Goal: Task Accomplishment & Management: Use online tool/utility

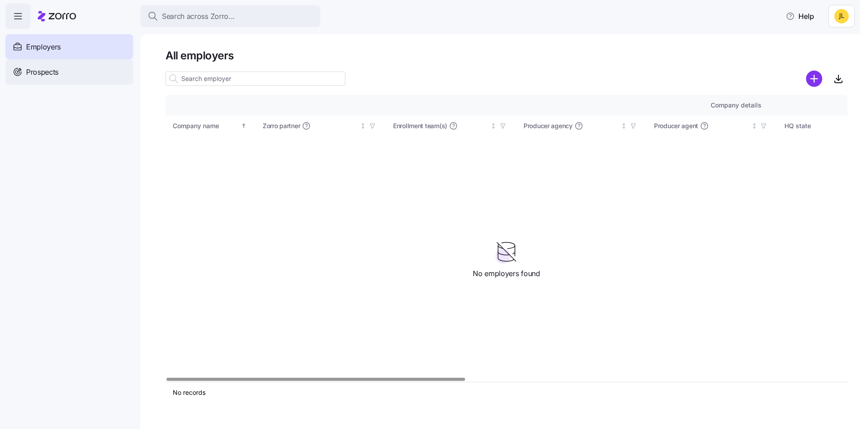
click at [99, 75] on div "Prospects" at bounding box center [69, 71] width 128 height 25
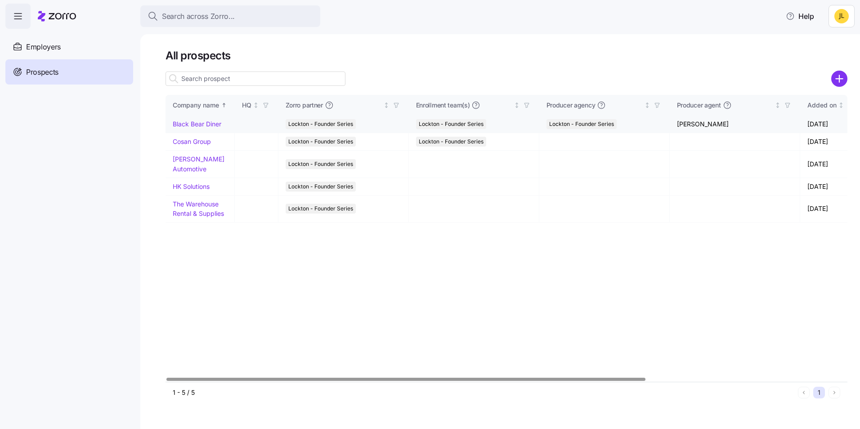
click at [206, 122] on link "Black Bear Diner" at bounding box center [197, 124] width 49 height 8
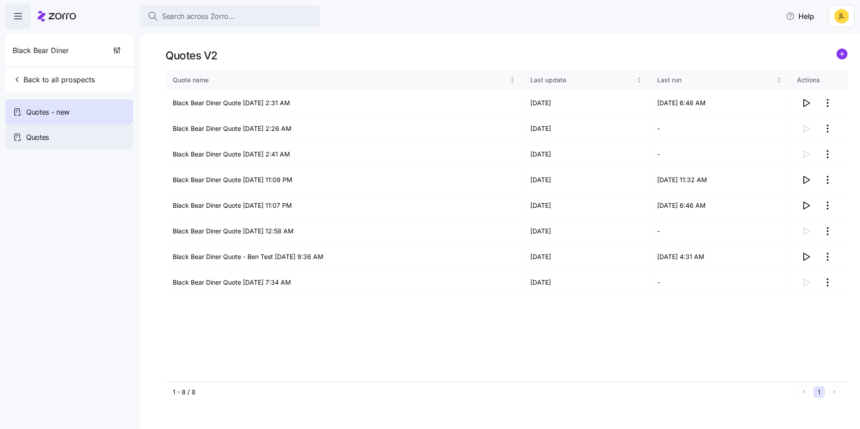
click at [48, 144] on div "Quotes" at bounding box center [69, 137] width 128 height 25
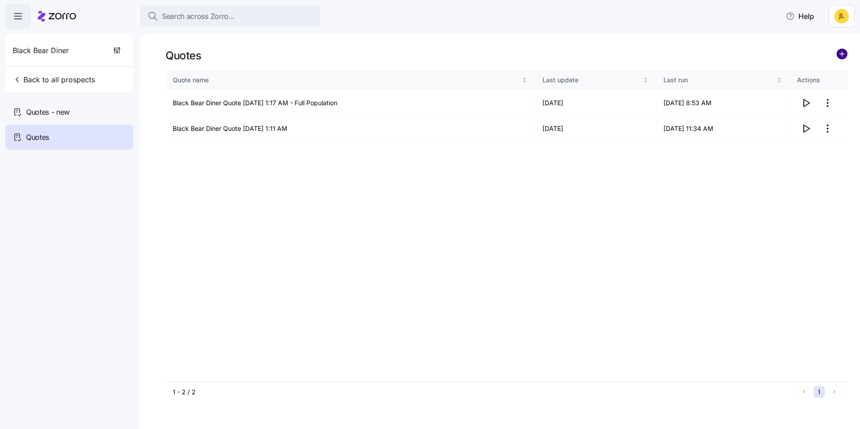
click at [840, 55] on circle "add icon" at bounding box center [842, 54] width 10 height 10
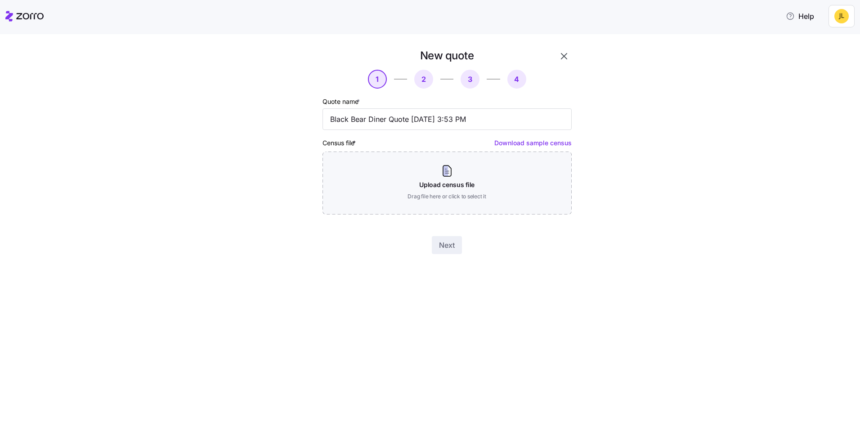
click at [557, 57] on button "button" at bounding box center [563, 56] width 15 height 15
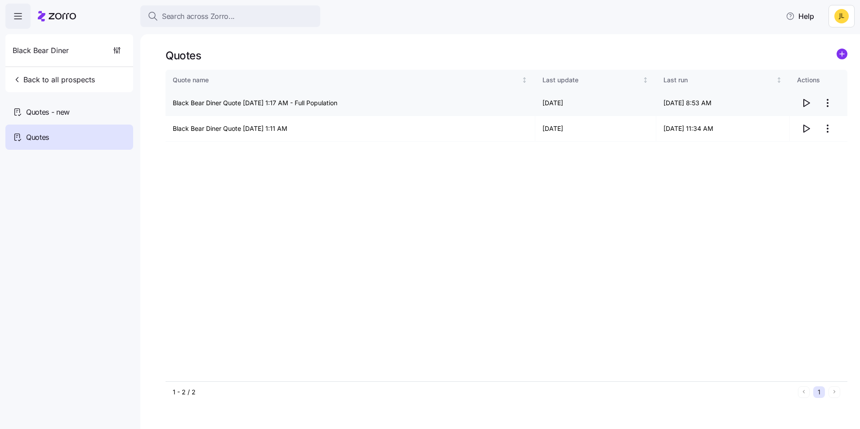
click at [804, 101] on icon "button" at bounding box center [807, 102] width 6 height 7
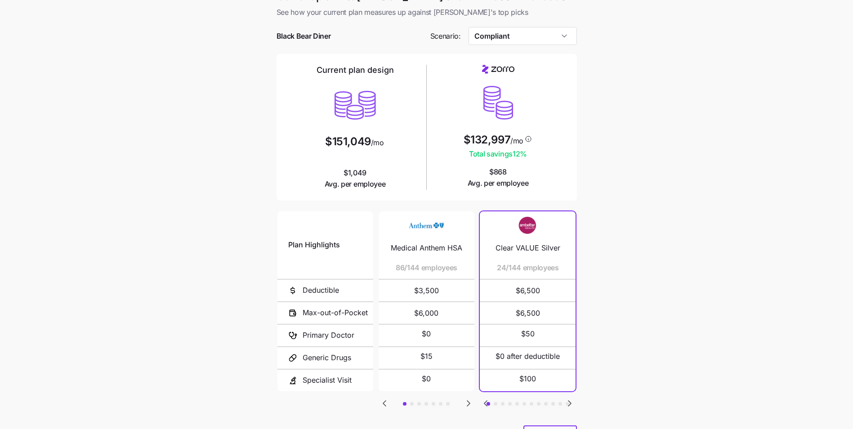
scroll to position [45, 0]
